Goal: Transaction & Acquisition: Purchase product/service

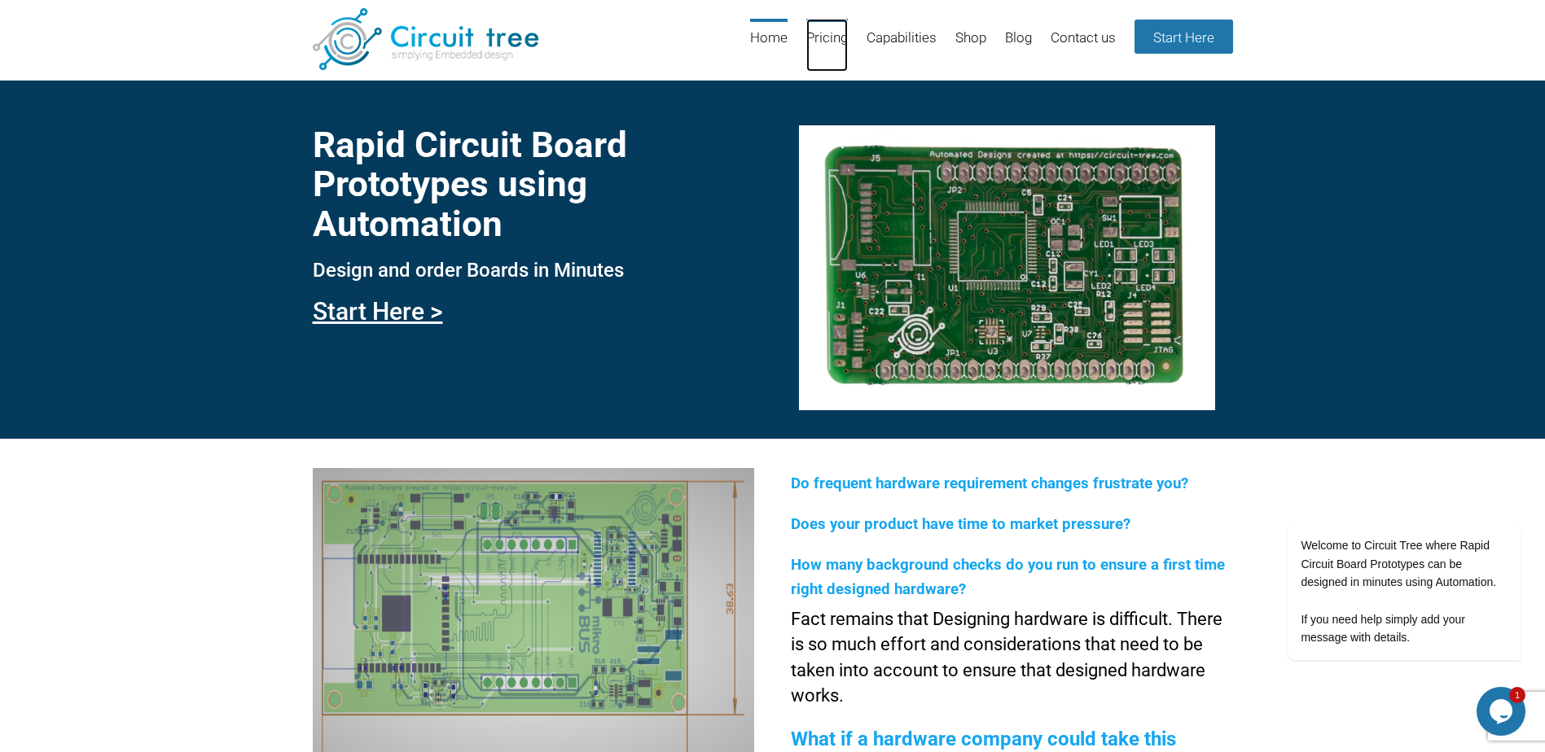
click at [818, 34] on link "Pricing" at bounding box center [827, 45] width 42 height 53
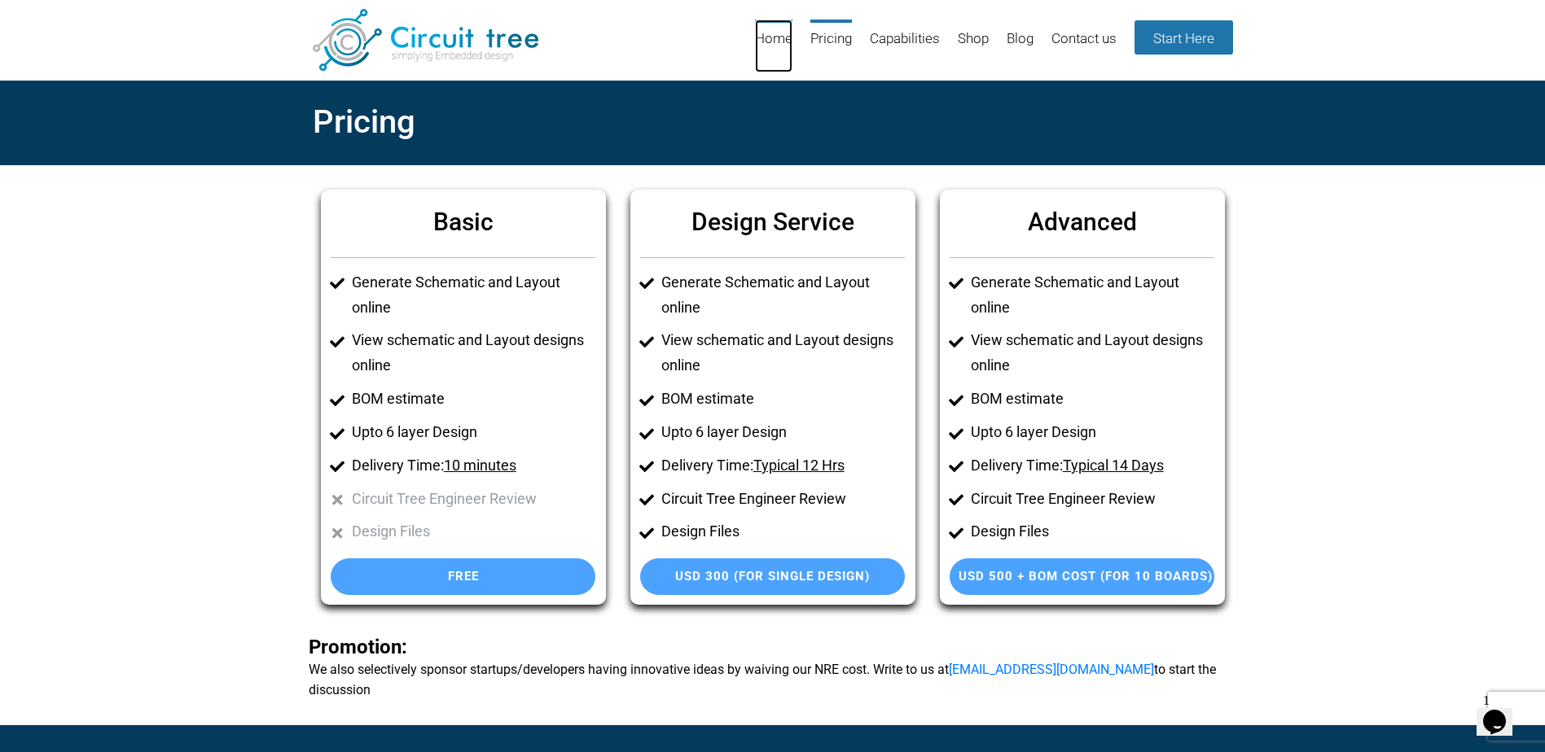
click at [762, 40] on link "Home" at bounding box center [773, 46] width 37 height 53
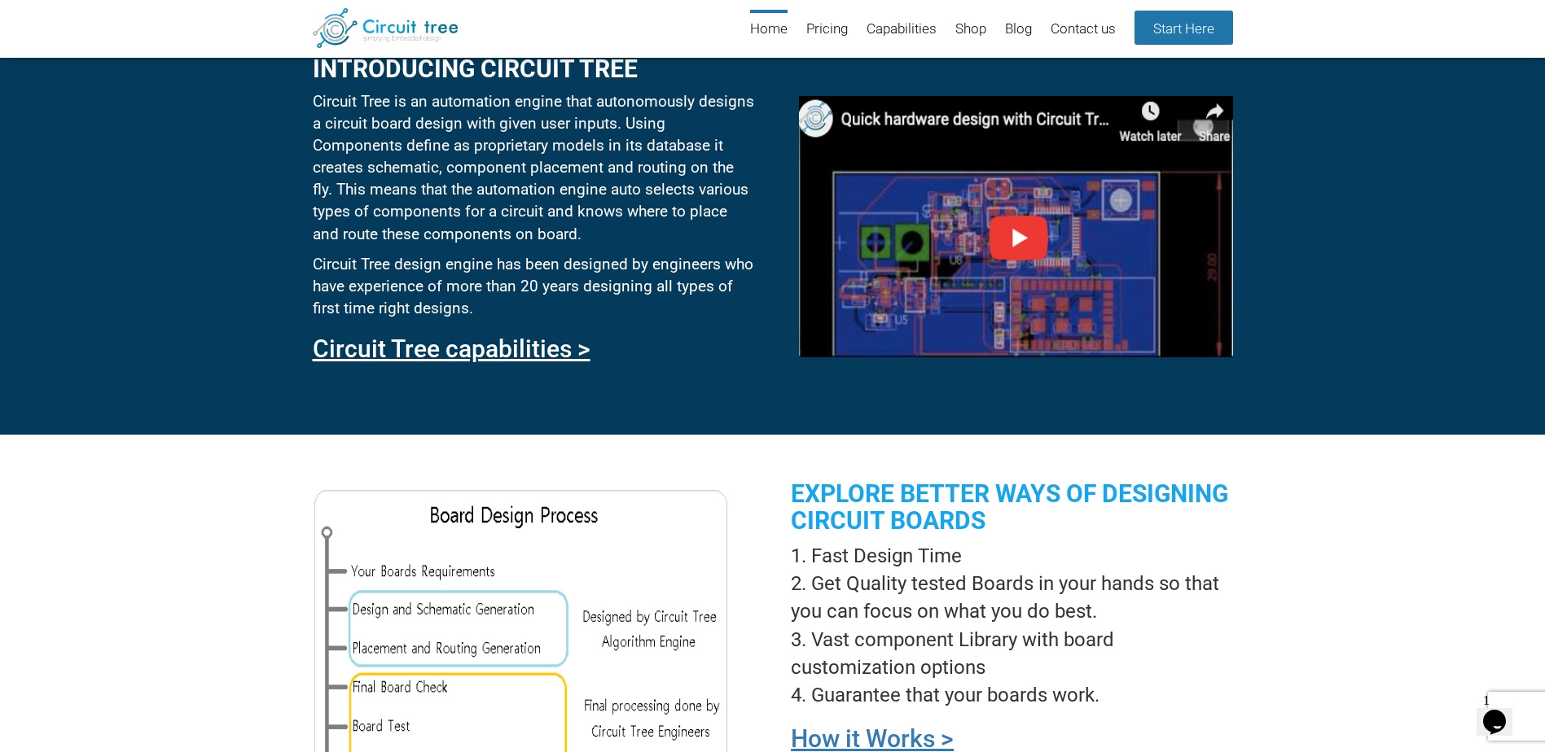
scroll to position [1282, 0]
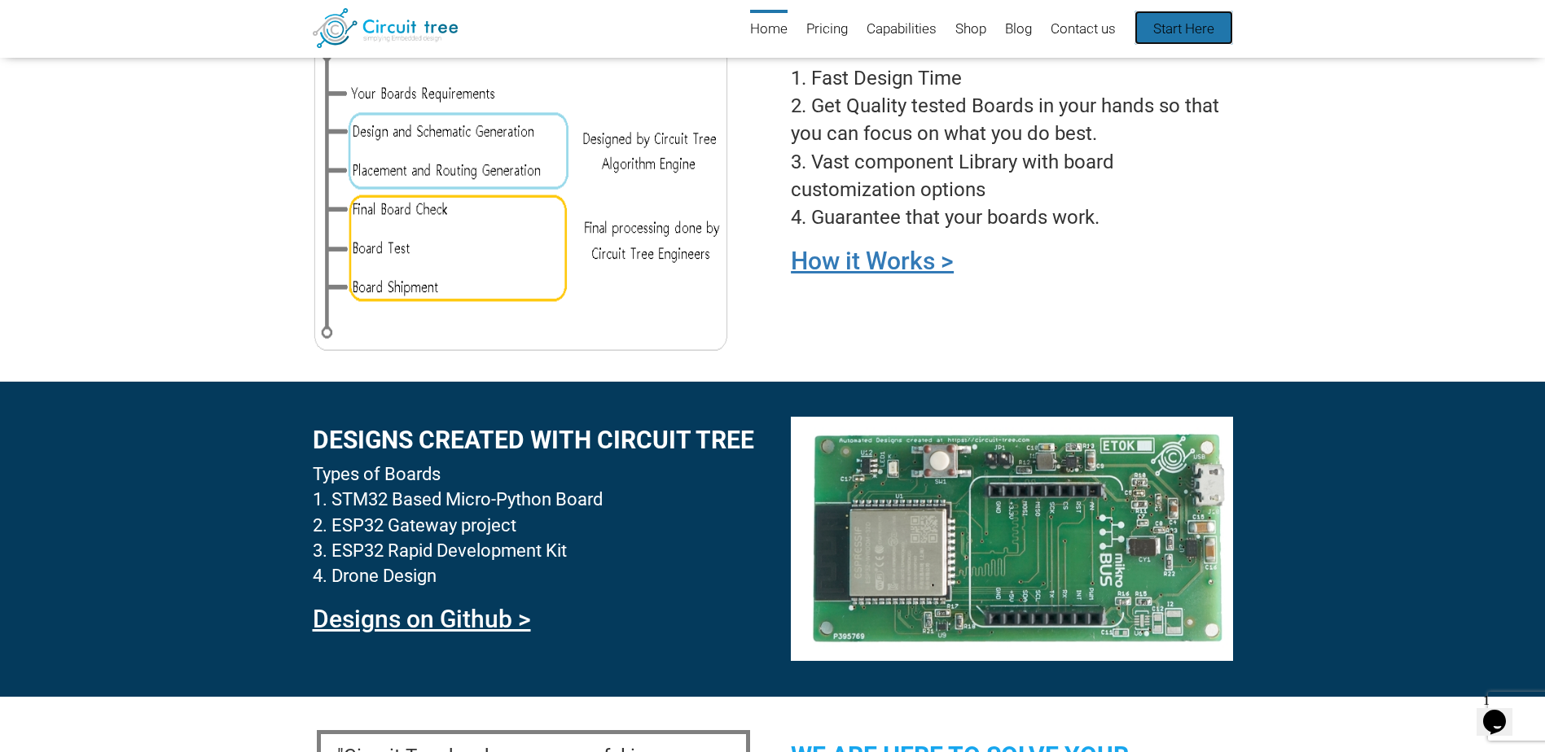
click at [1186, 36] on link "Start Here" at bounding box center [1183, 28] width 99 height 34
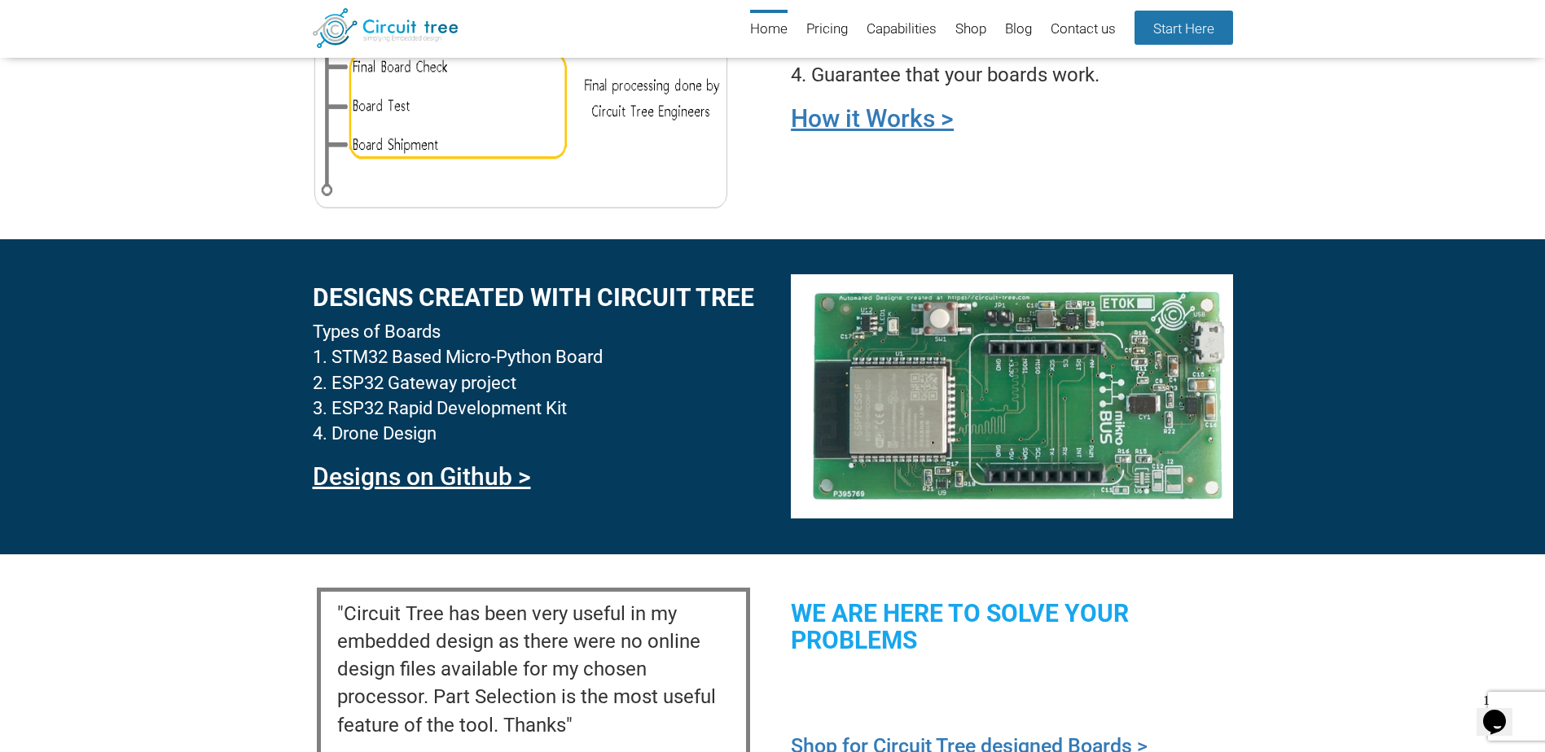
scroll to position [1851, 0]
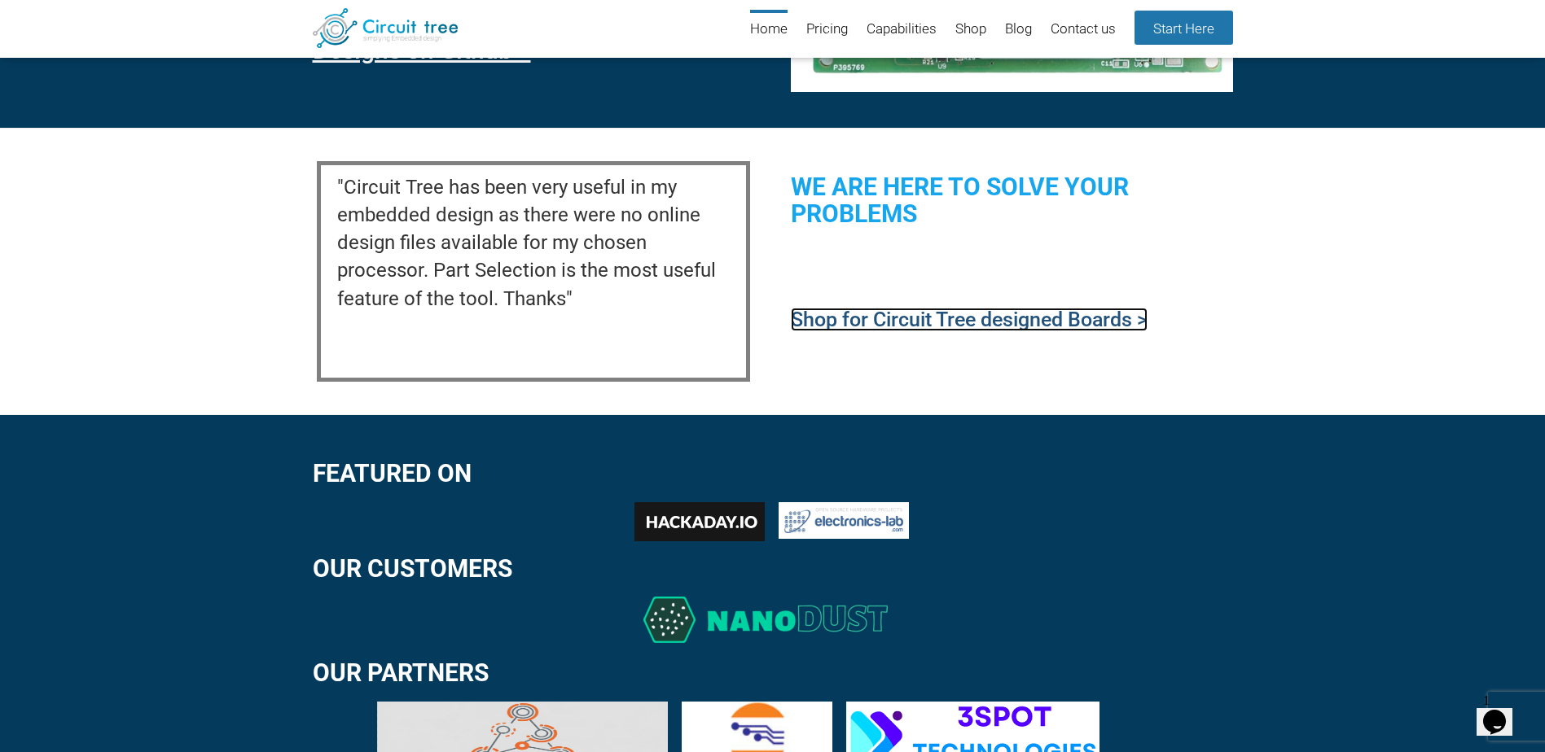
click at [1059, 327] on link "Shop for Circuit Tree designed Boards >" at bounding box center [969, 320] width 357 height 24
